Goal: Contribute content

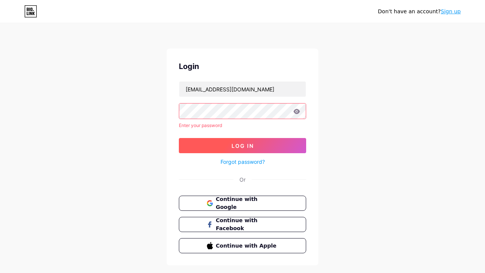
click at [242, 142] on span "Log In" at bounding box center [242, 145] width 22 height 6
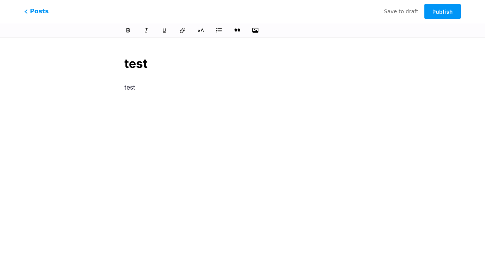
scroll to position [23, 0]
click at [228, 67] on p "test" at bounding box center [242, 64] width 236 height 11
click at [187, 68] on p "test 1" at bounding box center [242, 64] width 236 height 11
click at [380, 95] on div "test" at bounding box center [242, 142] width 291 height 238
click at [174, 68] on p at bounding box center [242, 64] width 236 height 11
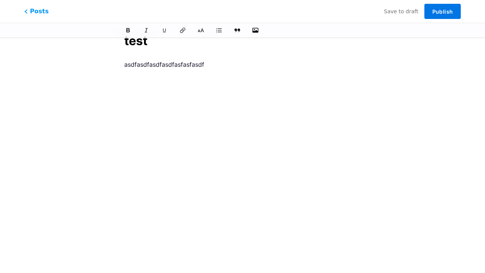
click at [442, 11] on span "Publish" at bounding box center [442, 11] width 20 height 6
